Goal: Task Accomplishment & Management: Complete application form

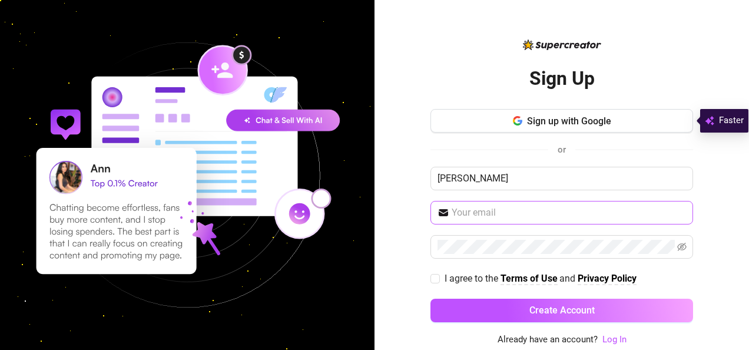
type input "[PERSON_NAME]"
click at [507, 207] on input "text" at bounding box center [569, 213] width 234 height 14
type input "[EMAIL_ADDRESS][DOMAIN_NAME]"
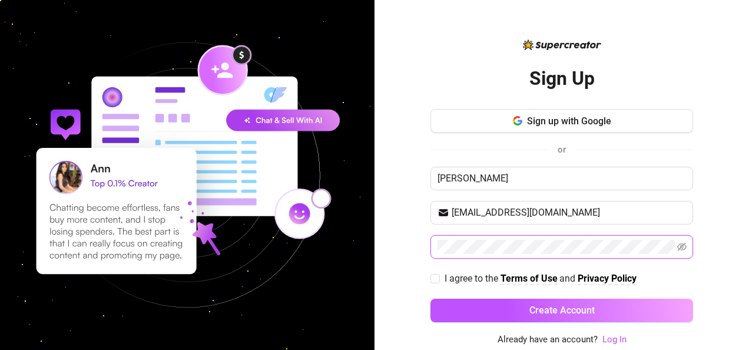
click at [431, 299] on button "Create Account" at bounding box center [562, 311] width 263 height 24
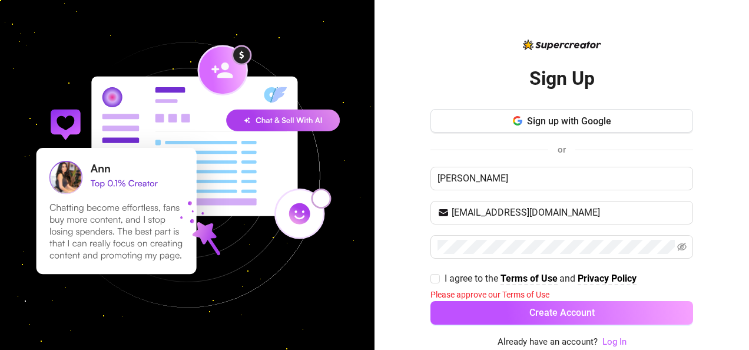
click at [430, 283] on div "Sign Up Sign up with Google or MARK [EMAIL_ADDRESS][DOMAIN_NAME] I agree to the…" at bounding box center [562, 175] width 375 height 350
click at [433, 274] on input "I agree to the Terms of Use and Privacy Policy" at bounding box center [435, 278] width 8 height 8
checkbox input "true"
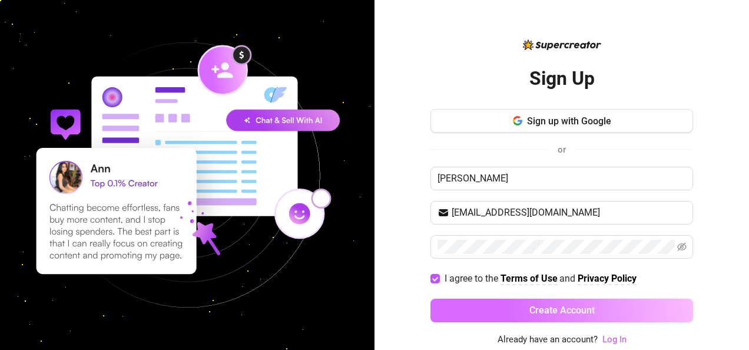
click at [604, 309] on button "Create Account" at bounding box center [562, 311] width 263 height 24
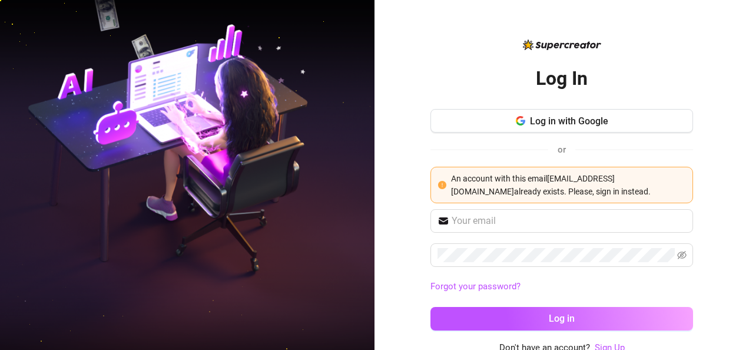
scroll to position [4, 0]
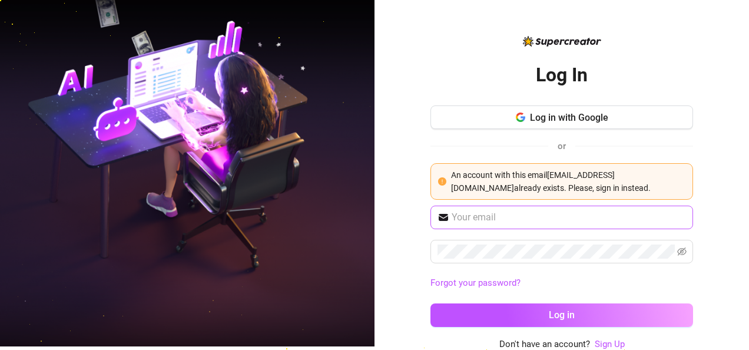
click at [573, 227] on span at bounding box center [562, 218] width 263 height 24
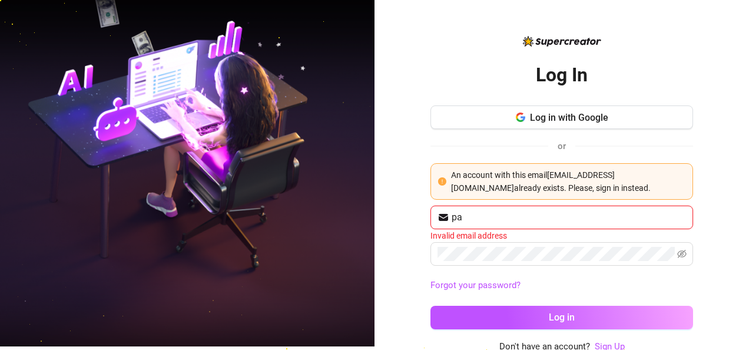
type input "[EMAIL_ADDRESS][DOMAIN_NAME]"
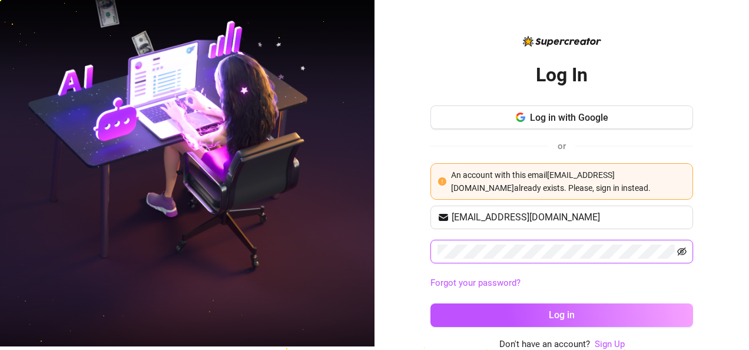
click at [678, 255] on icon "eye-invisible" at bounding box center [682, 251] width 9 height 9
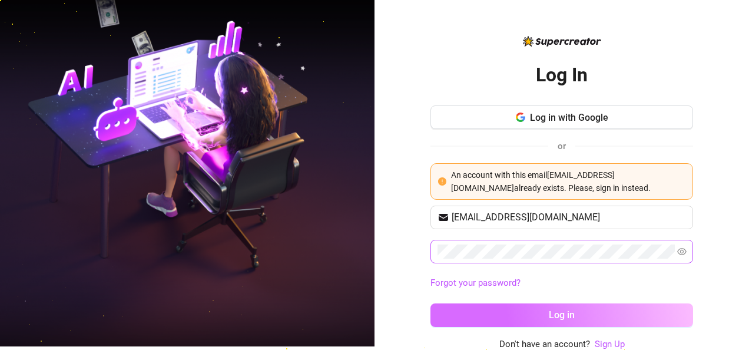
click at [647, 310] on button "Log in" at bounding box center [562, 315] width 263 height 24
